Goal: Task Accomplishment & Management: Complete application form

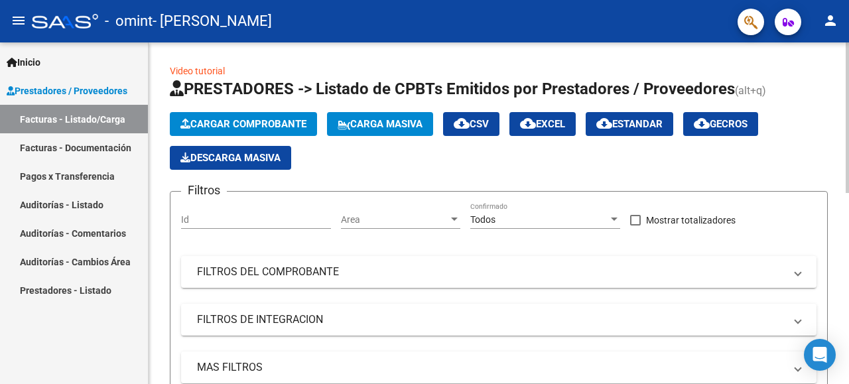
click at [257, 125] on span "Cargar Comprobante" at bounding box center [243, 124] width 126 height 12
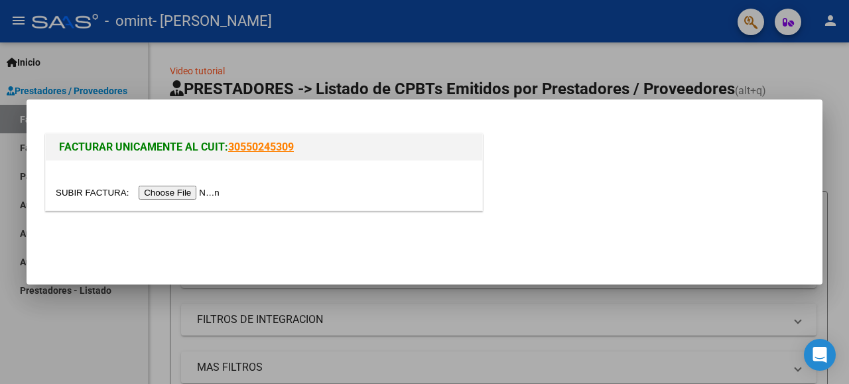
click at [204, 194] on input "file" at bounding box center [140, 193] width 168 height 14
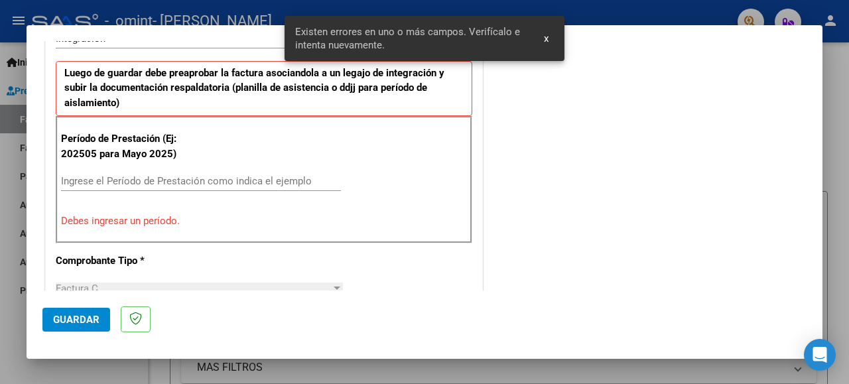
scroll to position [350, 0]
click at [93, 182] on input "Ingrese el Período de Prestación como indica el ejemplo" at bounding box center [201, 182] width 280 height 12
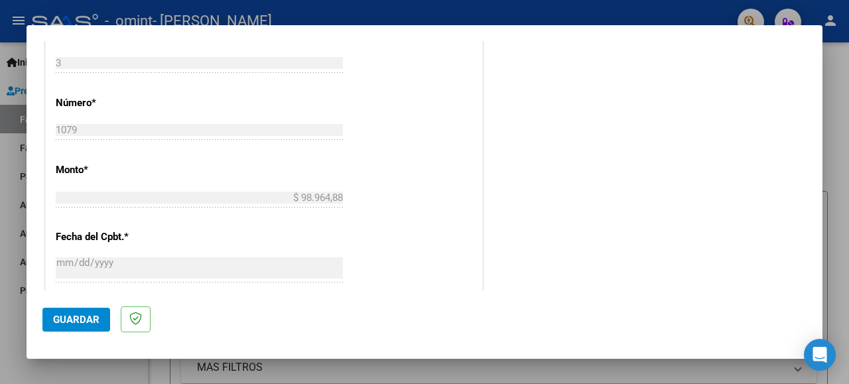
scroll to position [881, 0]
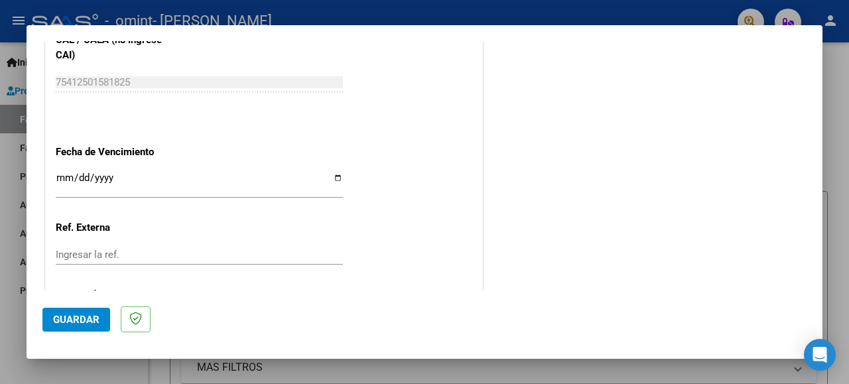
type input "202509"
click at [78, 317] on span "Guardar" at bounding box center [76, 320] width 46 height 12
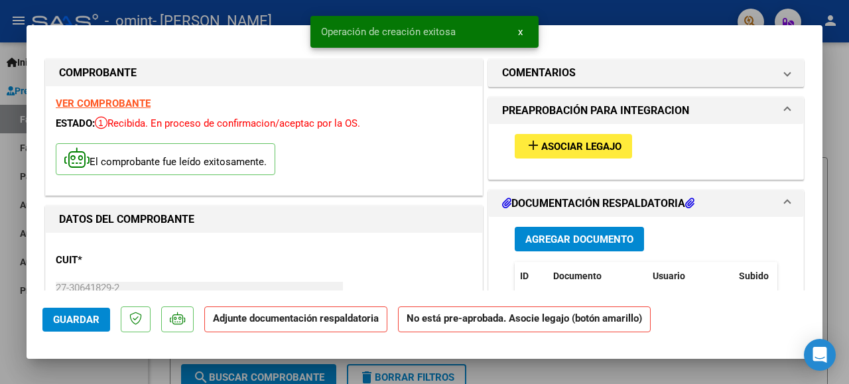
click at [558, 137] on button "add Asociar Legajo" at bounding box center [573, 146] width 117 height 25
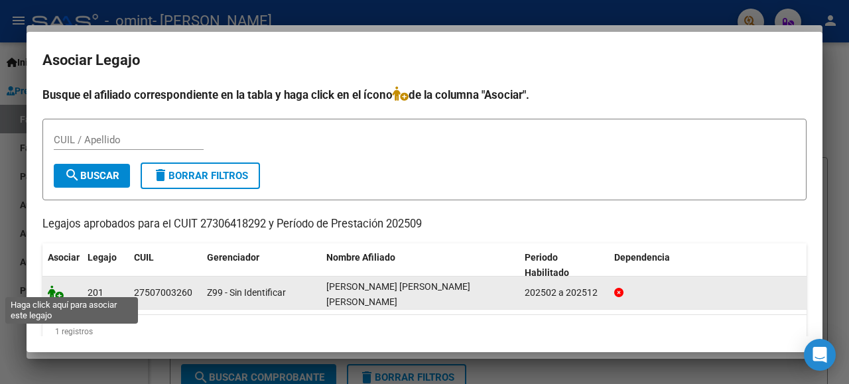
click at [60, 286] on icon at bounding box center [56, 292] width 16 height 15
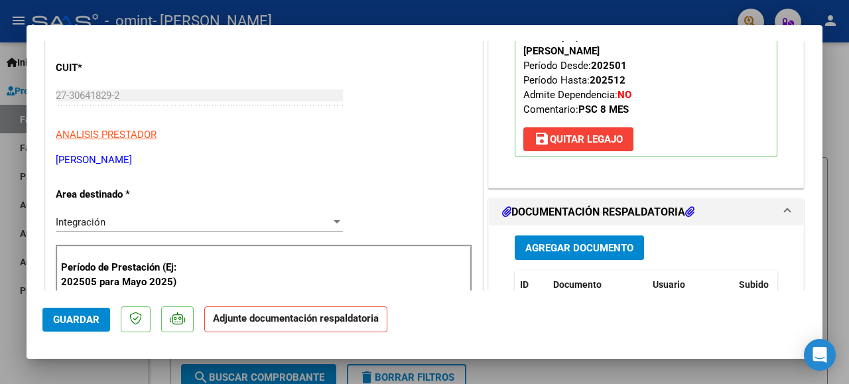
scroll to position [199, 0]
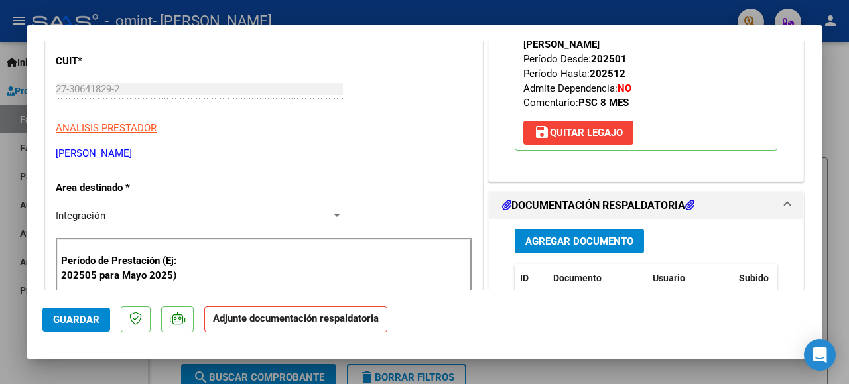
click at [607, 243] on span "Agregar Documento" at bounding box center [579, 241] width 108 height 12
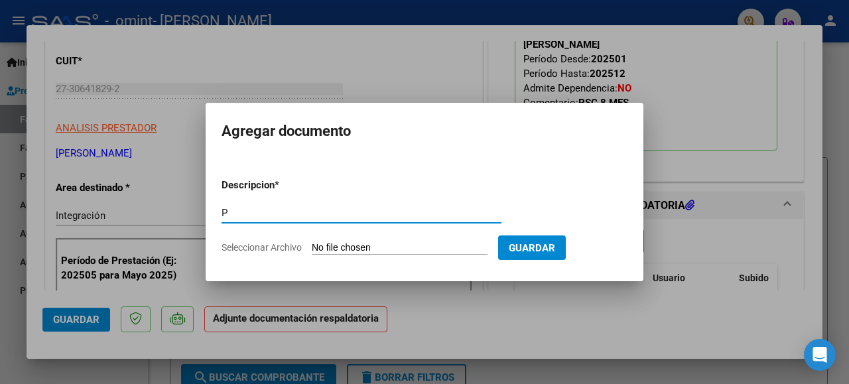
type input "planilla de asistencia"
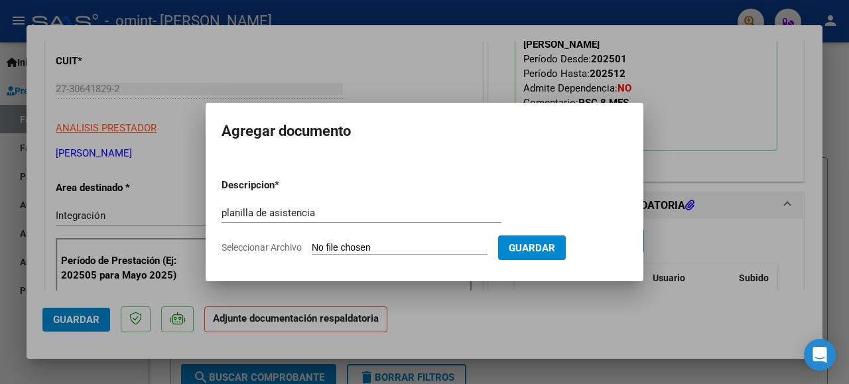
click at [387, 251] on input "Seleccionar Archivo" at bounding box center [400, 248] width 176 height 13
type input "C:\fakepath\Planilla de asistencia 9-25 [PERSON_NAME].pdf"
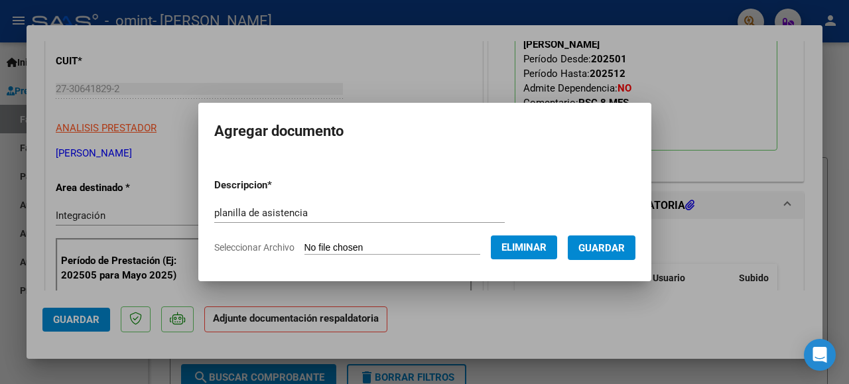
click at [597, 243] on span "Guardar" at bounding box center [601, 248] width 46 height 12
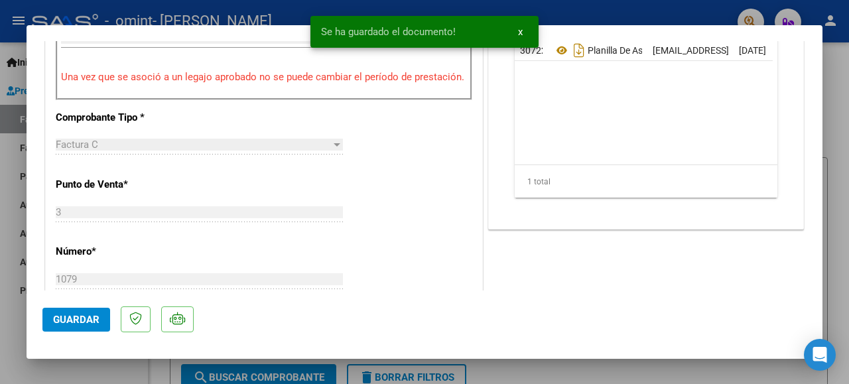
scroll to position [597, 0]
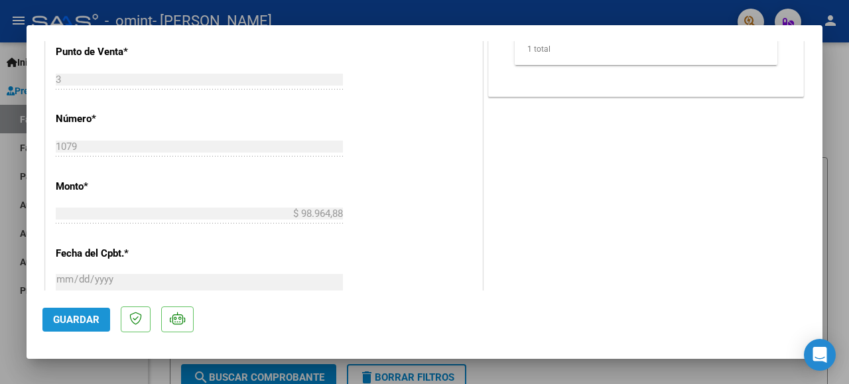
click at [65, 324] on span "Guardar" at bounding box center [76, 320] width 46 height 12
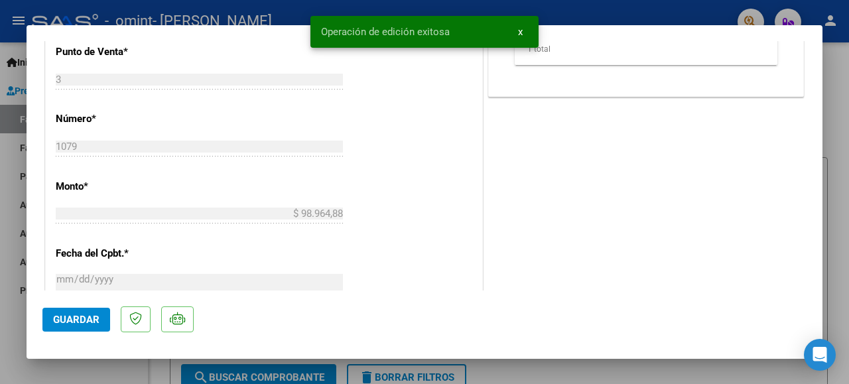
click at [521, 31] on span "x" at bounding box center [520, 32] width 5 height 12
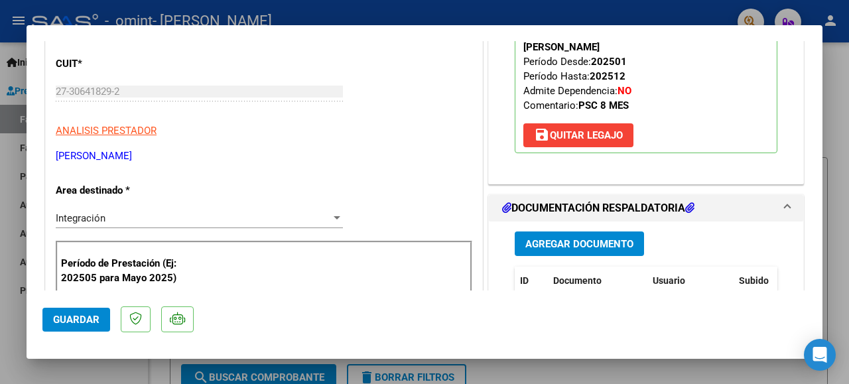
scroll to position [21, 0]
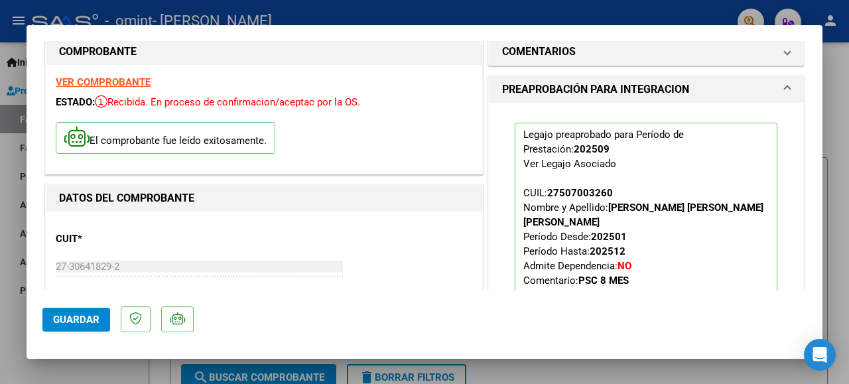
click at [837, 187] on div at bounding box center [424, 192] width 849 height 384
type input "$ 0,00"
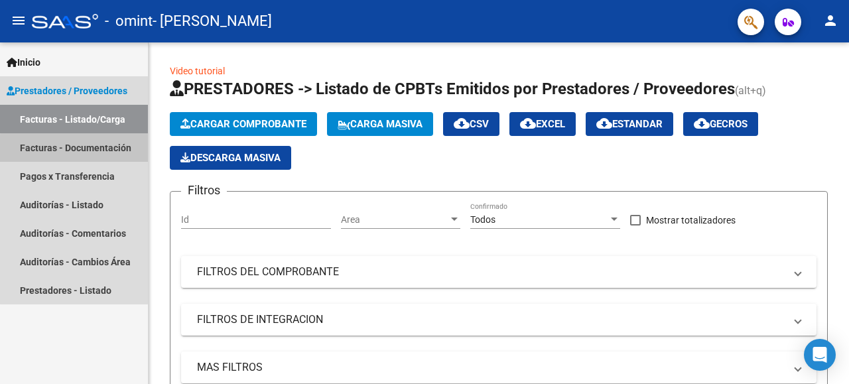
click at [77, 149] on link "Facturas - Documentación" at bounding box center [74, 147] width 148 height 29
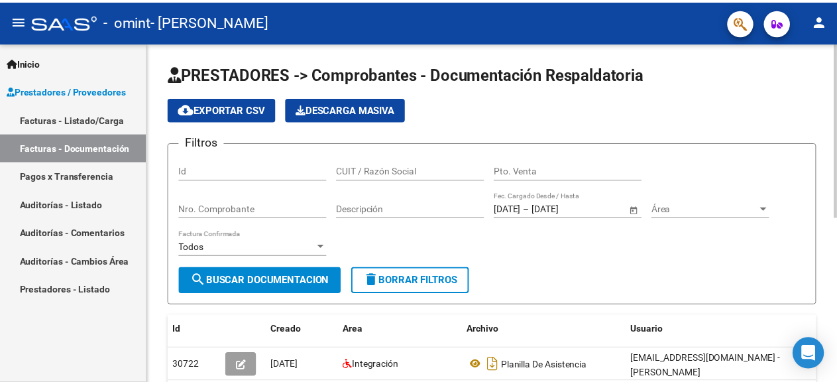
scroll to position [66, 0]
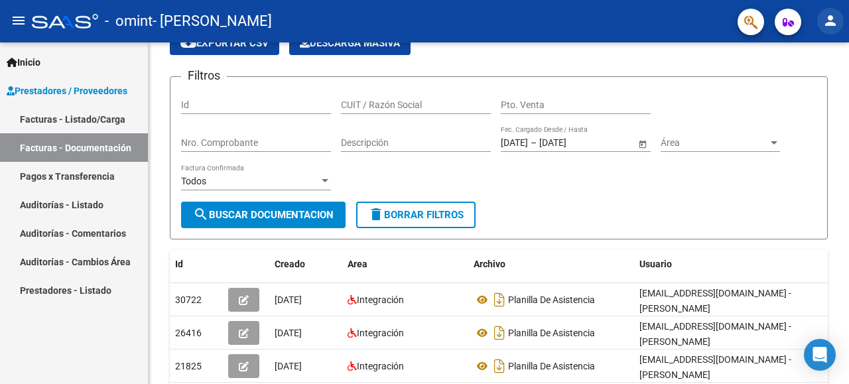
click at [826, 20] on mat-icon "person" at bounding box center [830, 21] width 16 height 16
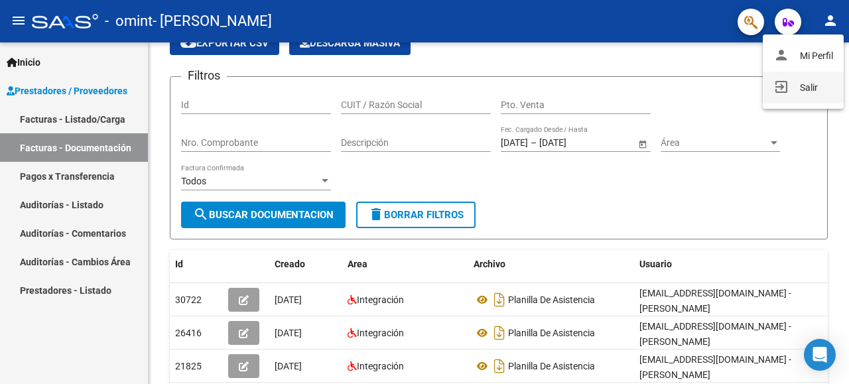
click at [799, 90] on button "exit_to_app Salir" at bounding box center [803, 88] width 81 height 32
